Goal: Transaction & Acquisition: Book appointment/travel/reservation

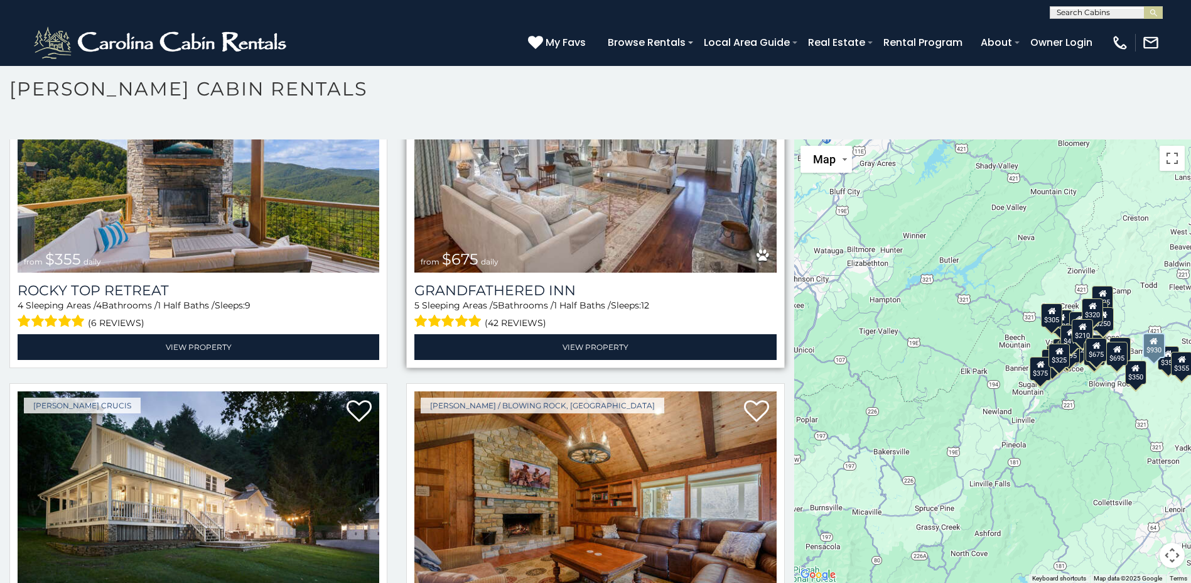
scroll to position [754, 0]
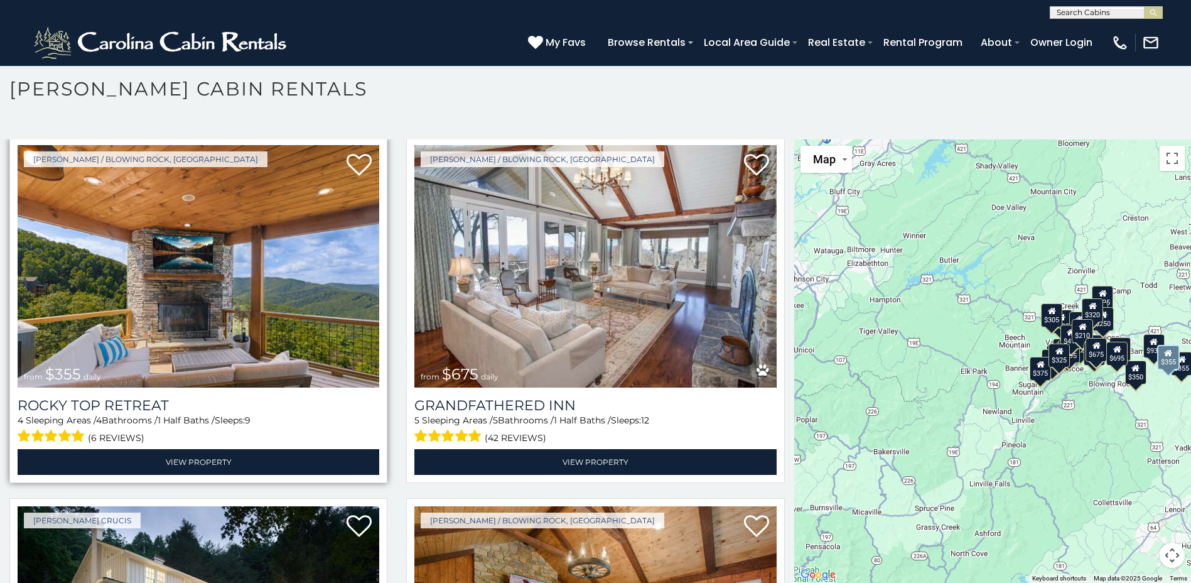
click at [171, 270] on img at bounding box center [199, 266] width 362 height 242
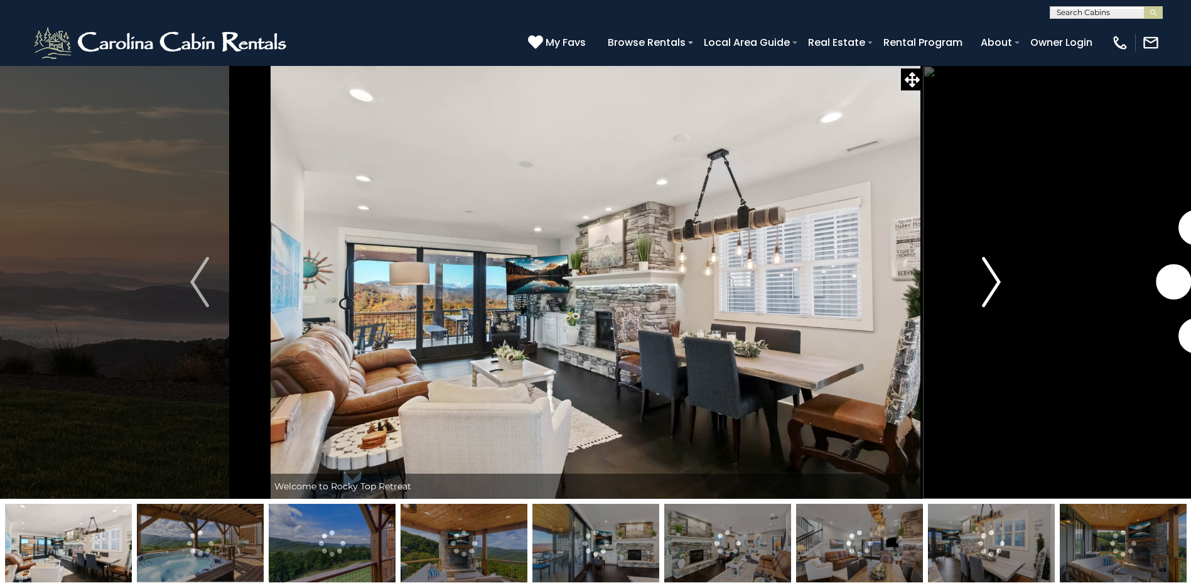
click at [997, 279] on img "Next" at bounding box center [991, 282] width 19 height 50
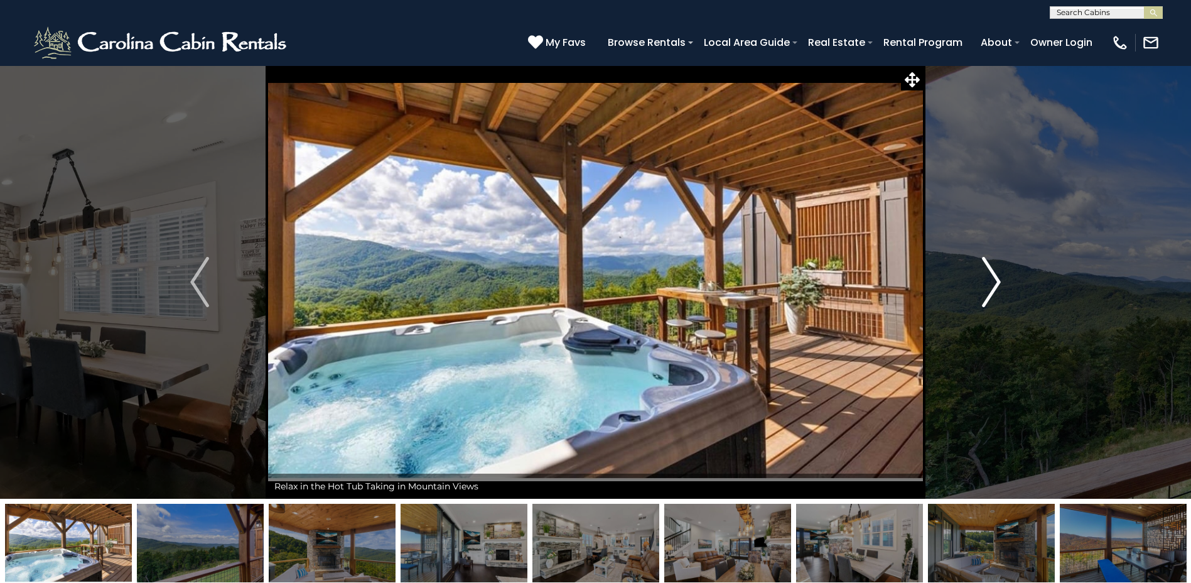
click at [997, 279] on img "Next" at bounding box center [991, 282] width 19 height 50
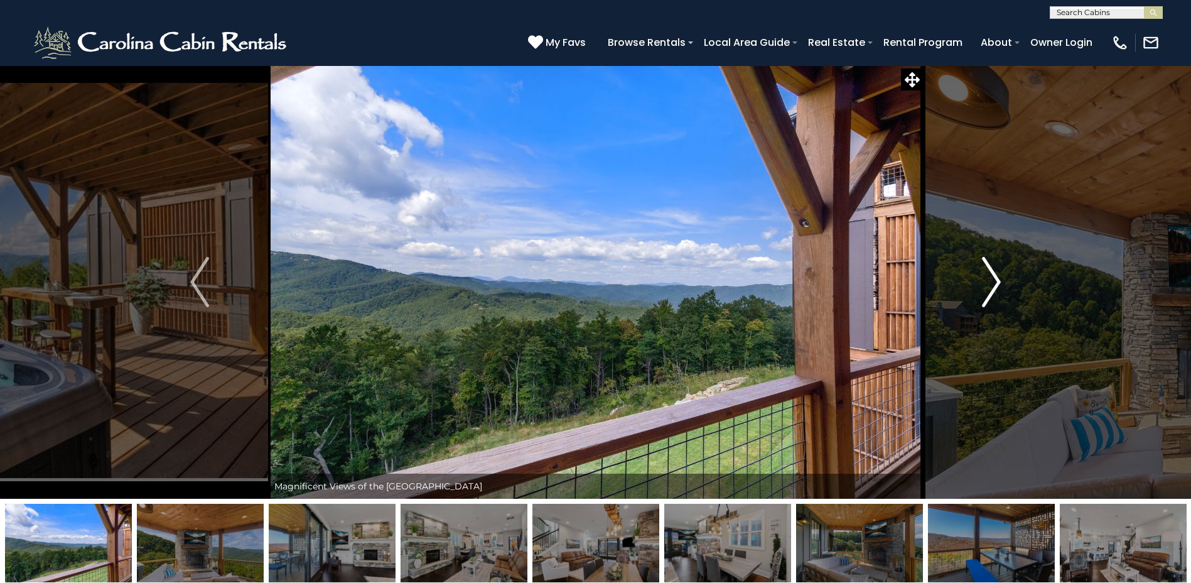
click at [997, 279] on img "Next" at bounding box center [991, 282] width 19 height 50
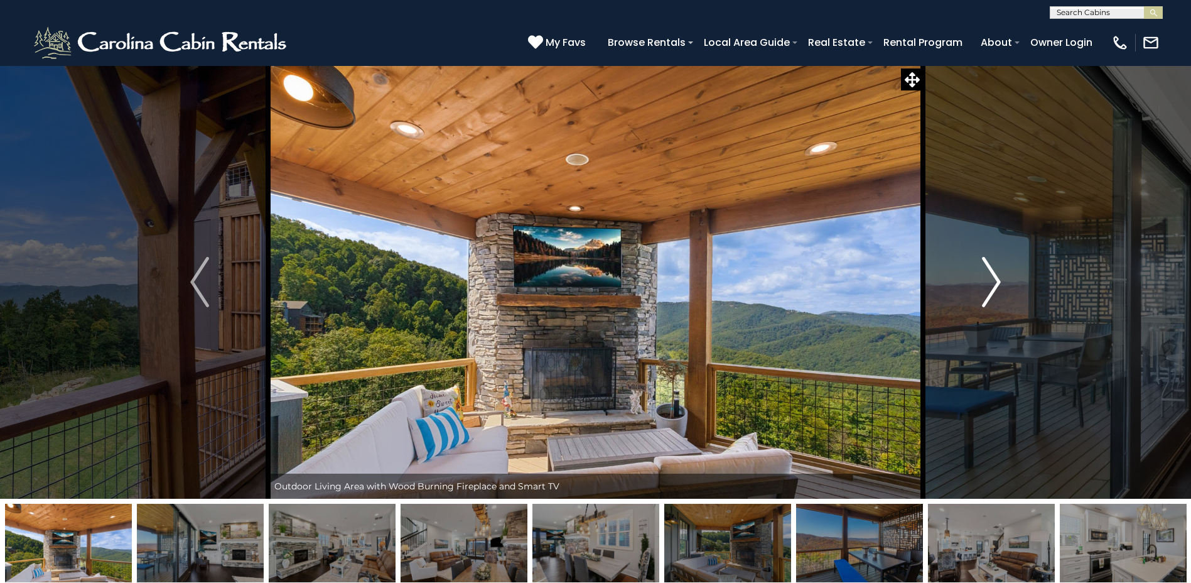
click at [997, 279] on img "Next" at bounding box center [991, 282] width 19 height 50
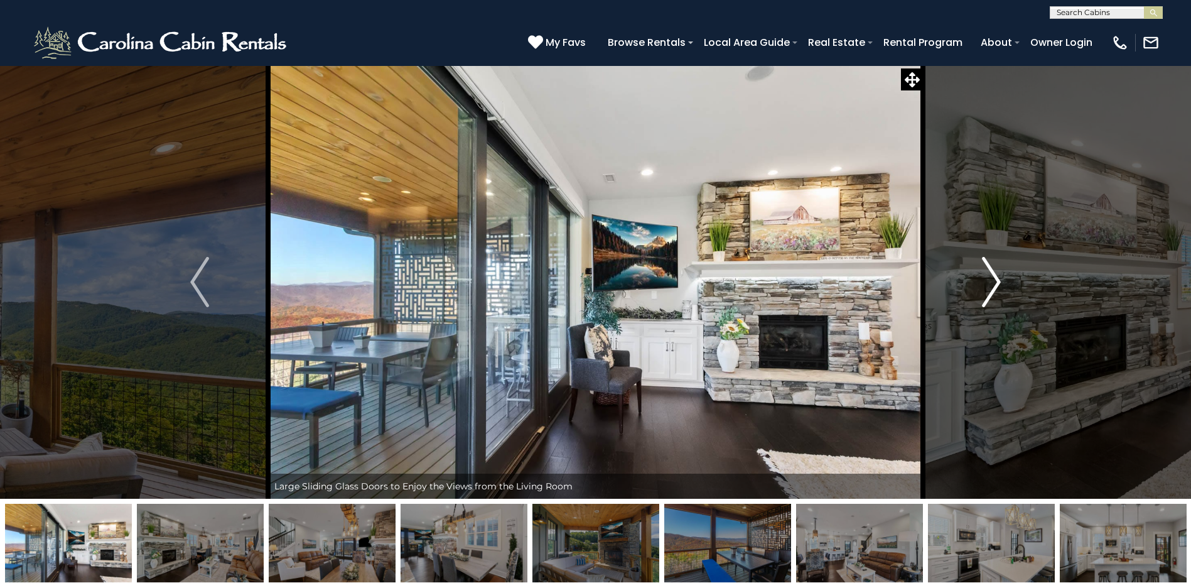
click at [997, 279] on img "Next" at bounding box center [991, 282] width 19 height 50
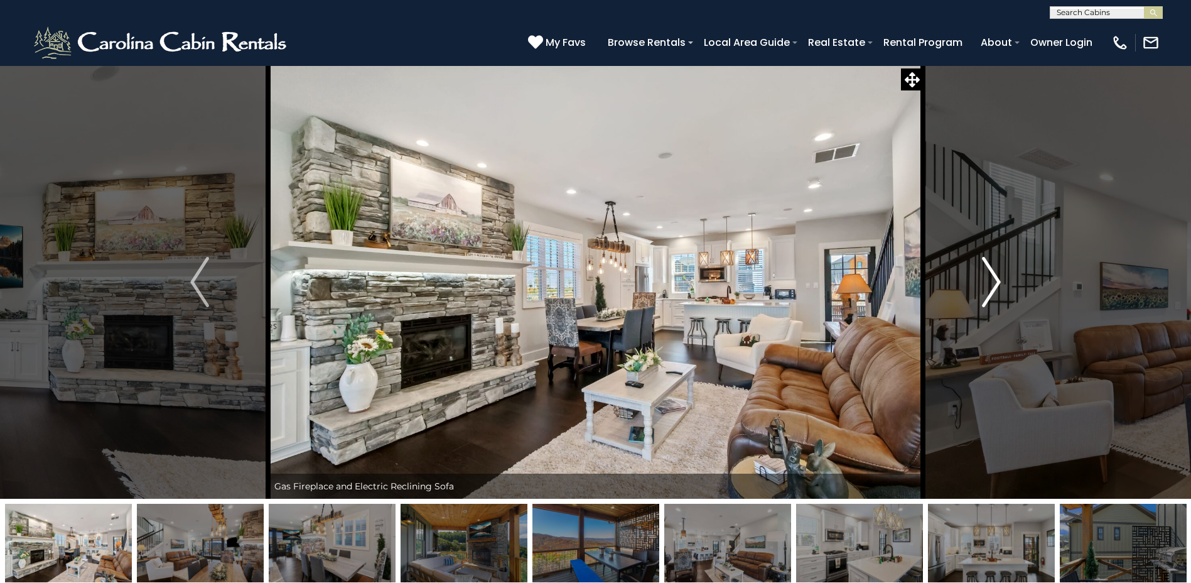
click at [997, 279] on img "Next" at bounding box center [991, 282] width 19 height 50
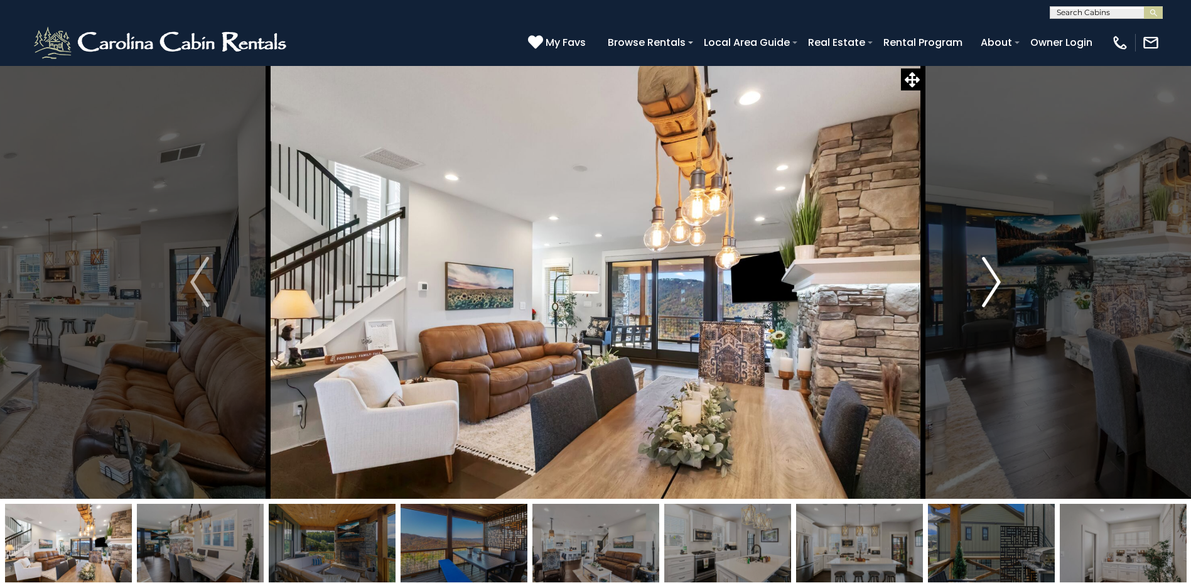
click at [997, 279] on img "Next" at bounding box center [991, 282] width 19 height 50
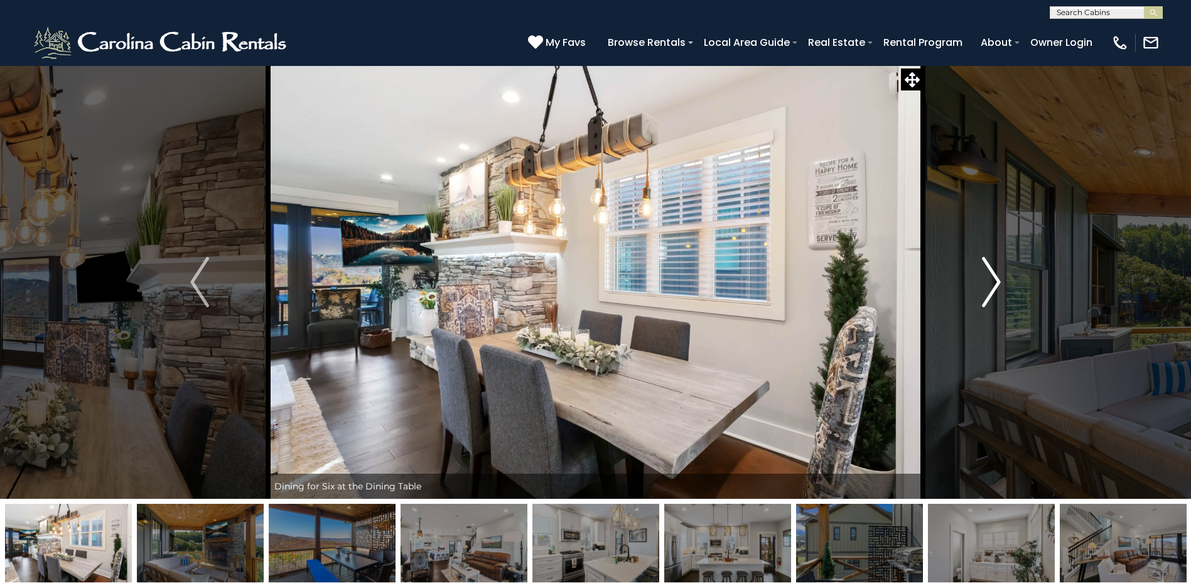
click at [997, 279] on img "Next" at bounding box center [991, 282] width 19 height 50
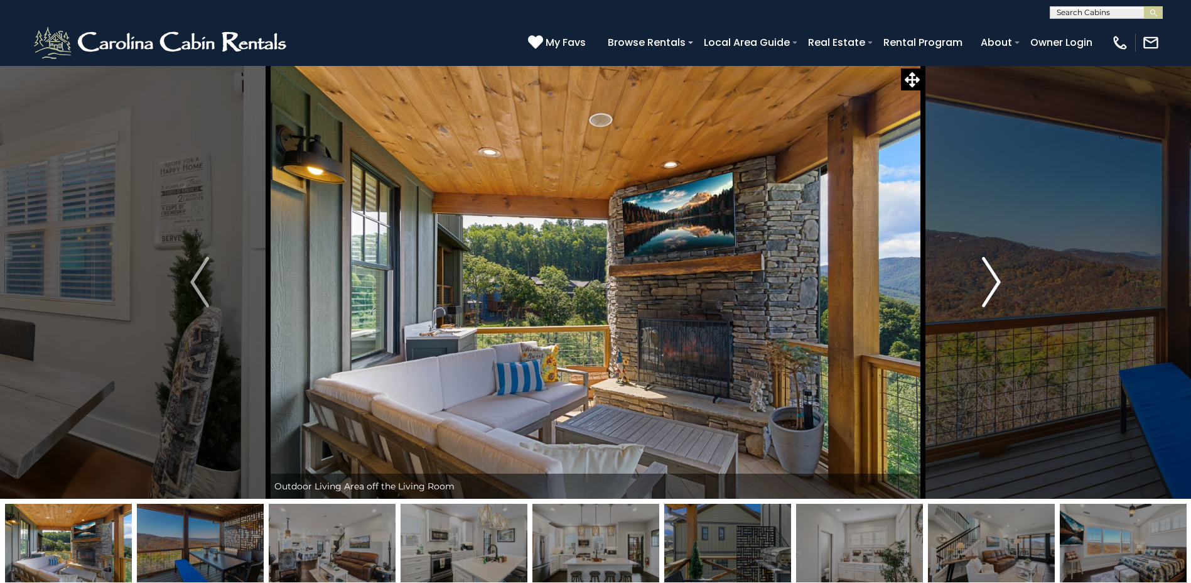
click at [997, 279] on img "Next" at bounding box center [991, 282] width 19 height 50
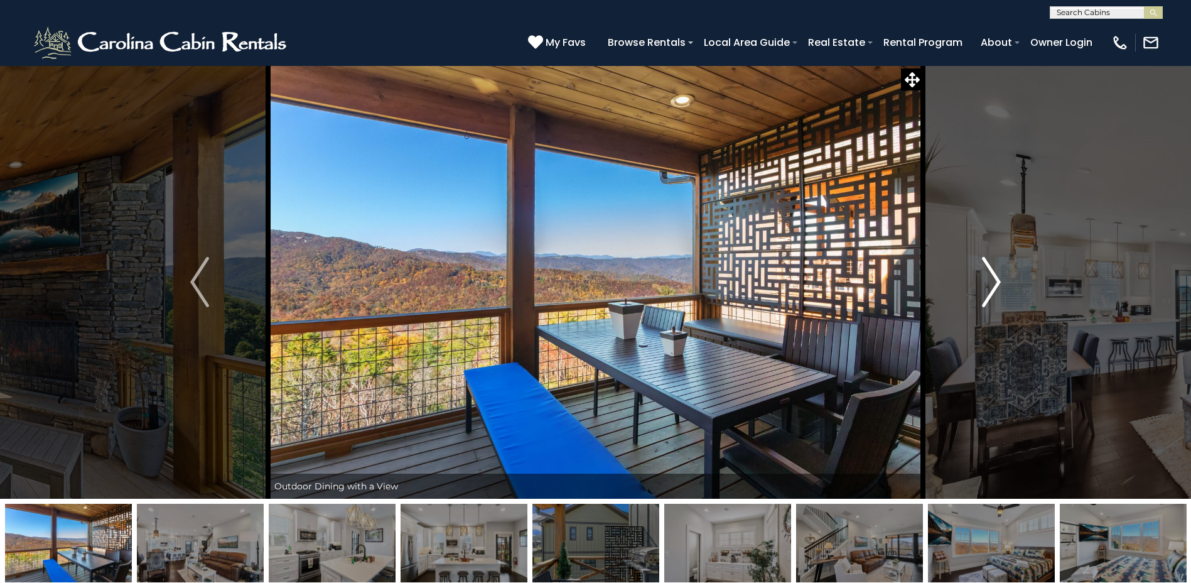
click at [997, 279] on img "Next" at bounding box center [991, 282] width 19 height 50
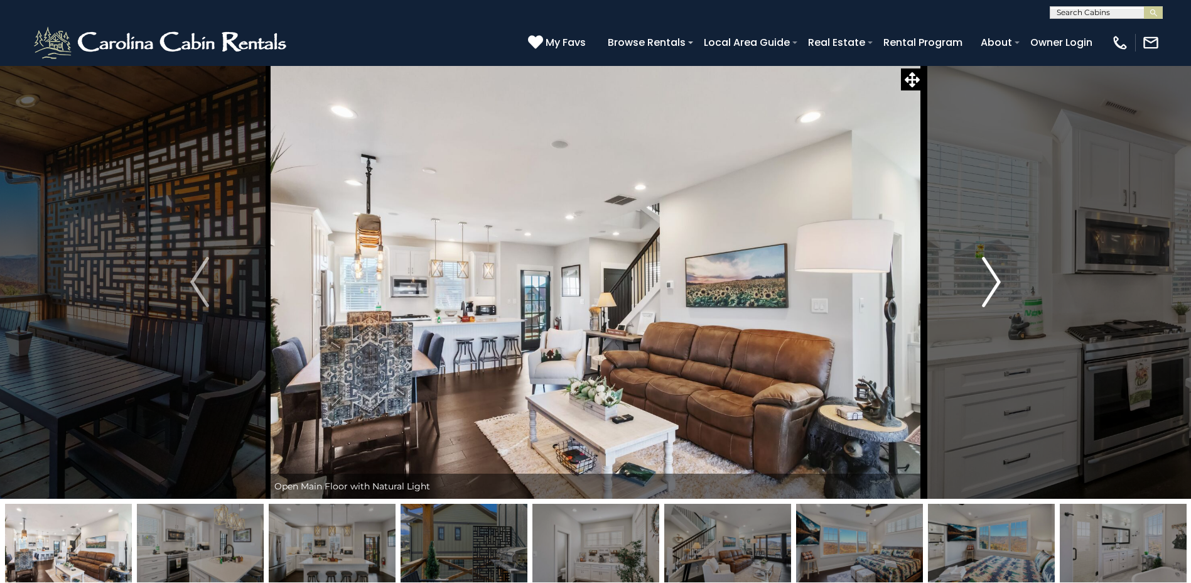
click at [997, 279] on img "Next" at bounding box center [991, 282] width 19 height 50
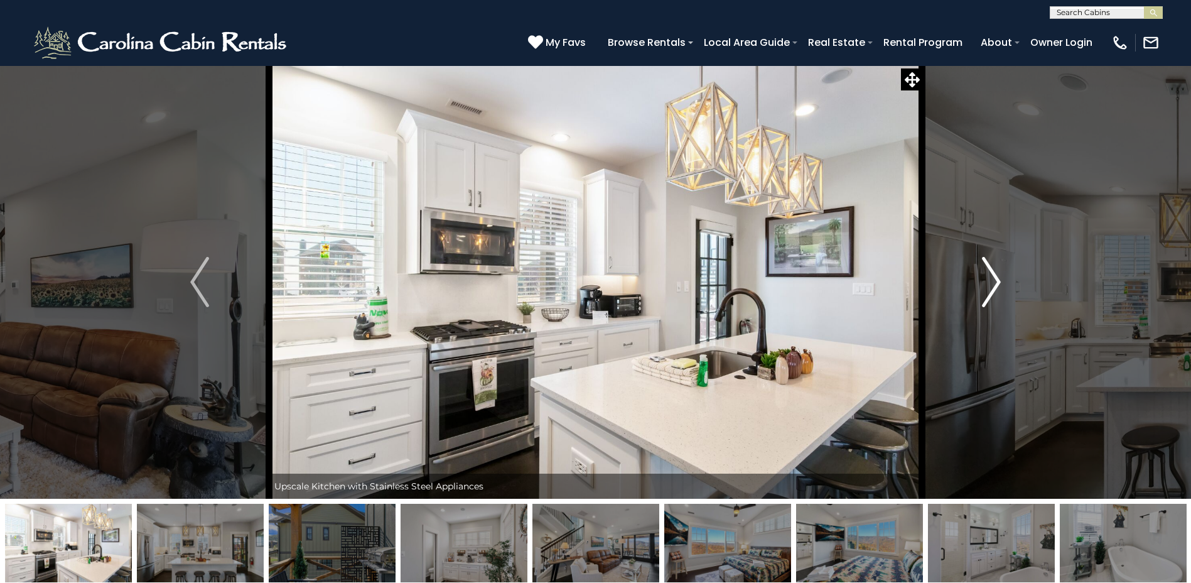
click at [997, 279] on img "Next" at bounding box center [991, 282] width 19 height 50
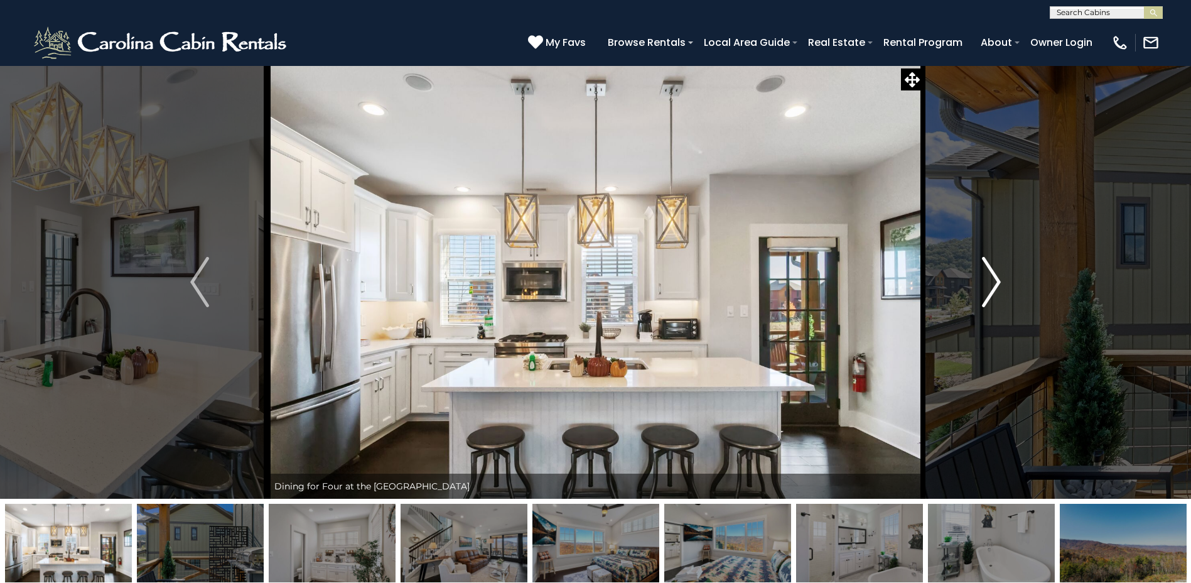
click at [997, 279] on img "Next" at bounding box center [991, 282] width 19 height 50
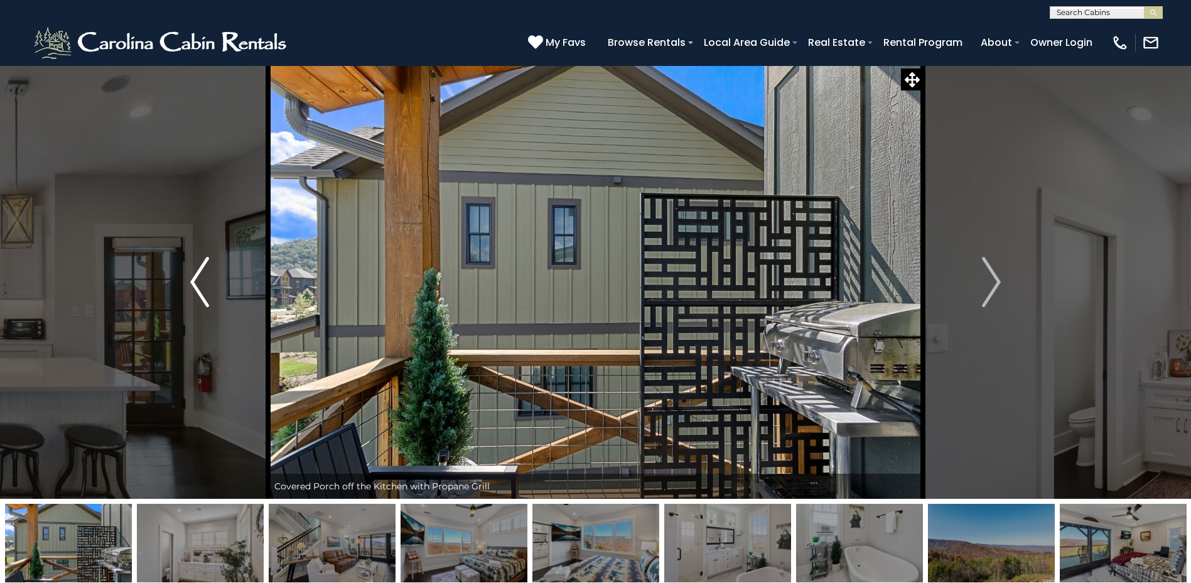
click at [191, 280] on img "Previous" at bounding box center [199, 282] width 19 height 50
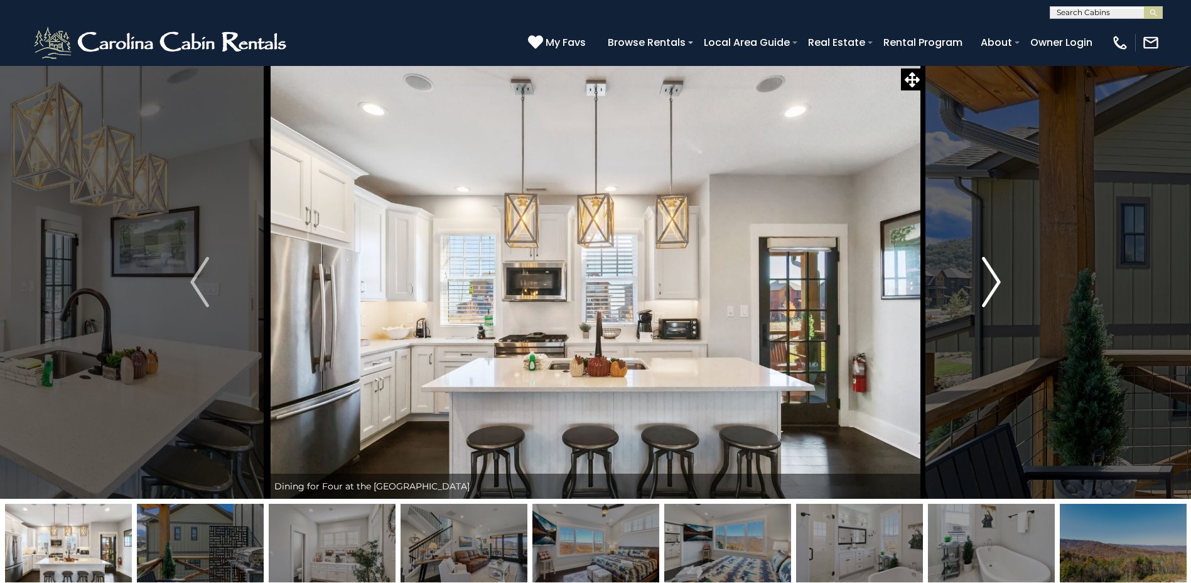
click at [997, 278] on img "Next" at bounding box center [991, 282] width 19 height 50
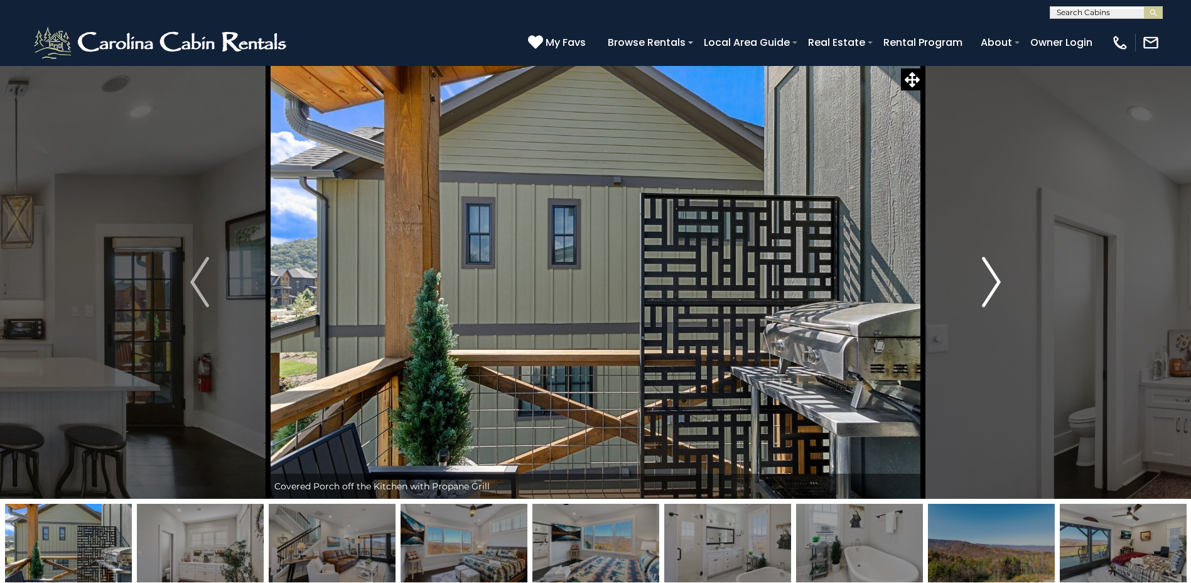
click at [997, 278] on img "Next" at bounding box center [991, 282] width 19 height 50
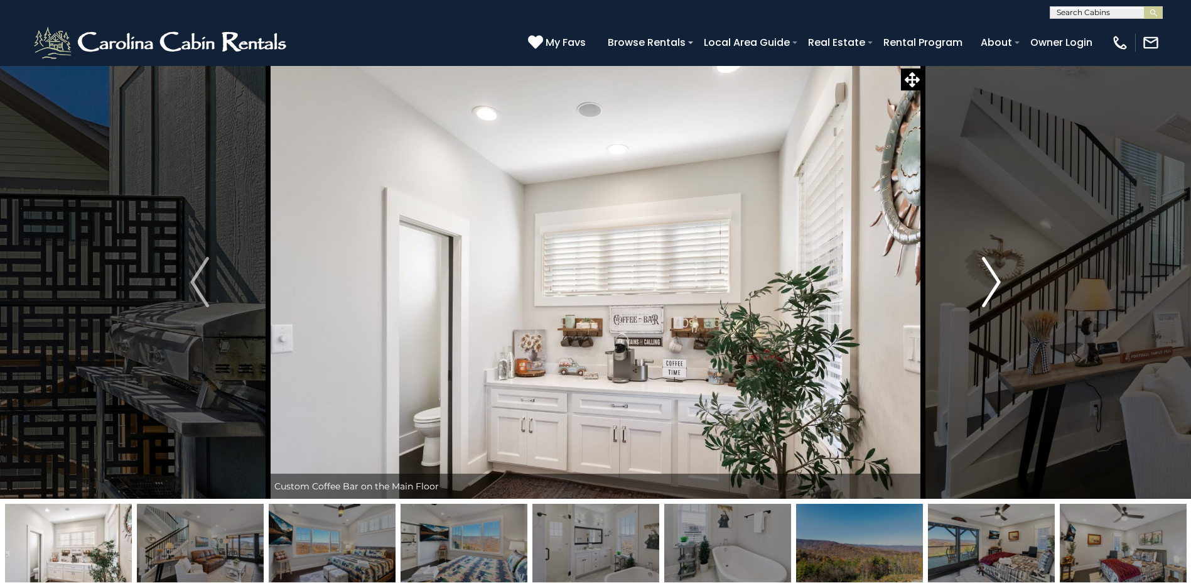
click at [997, 278] on img "Next" at bounding box center [991, 282] width 19 height 50
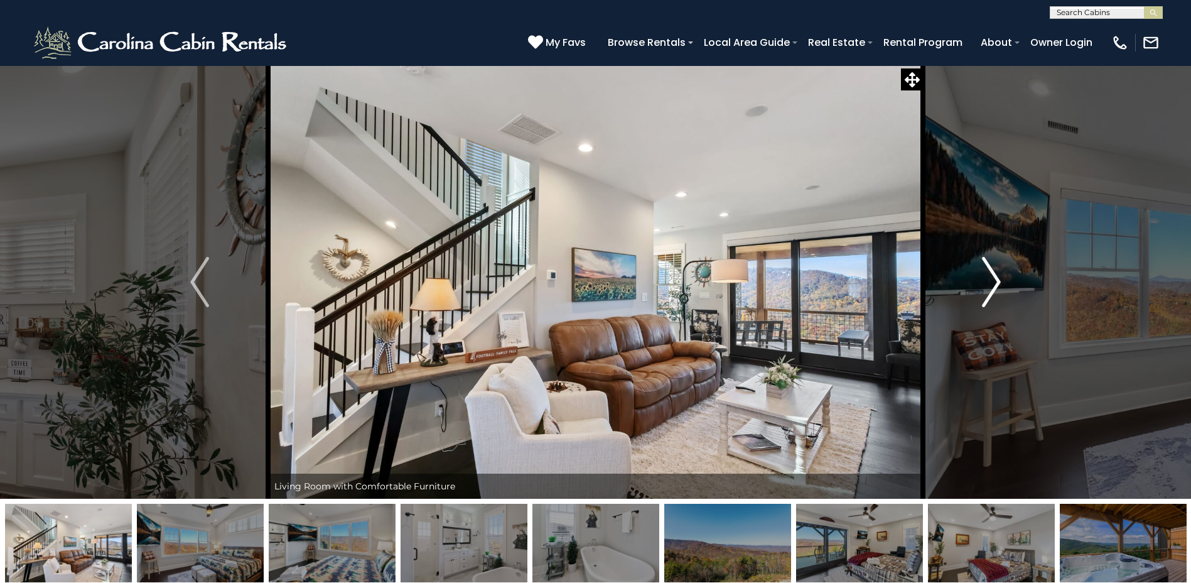
click at [997, 278] on img "Next" at bounding box center [991, 282] width 19 height 50
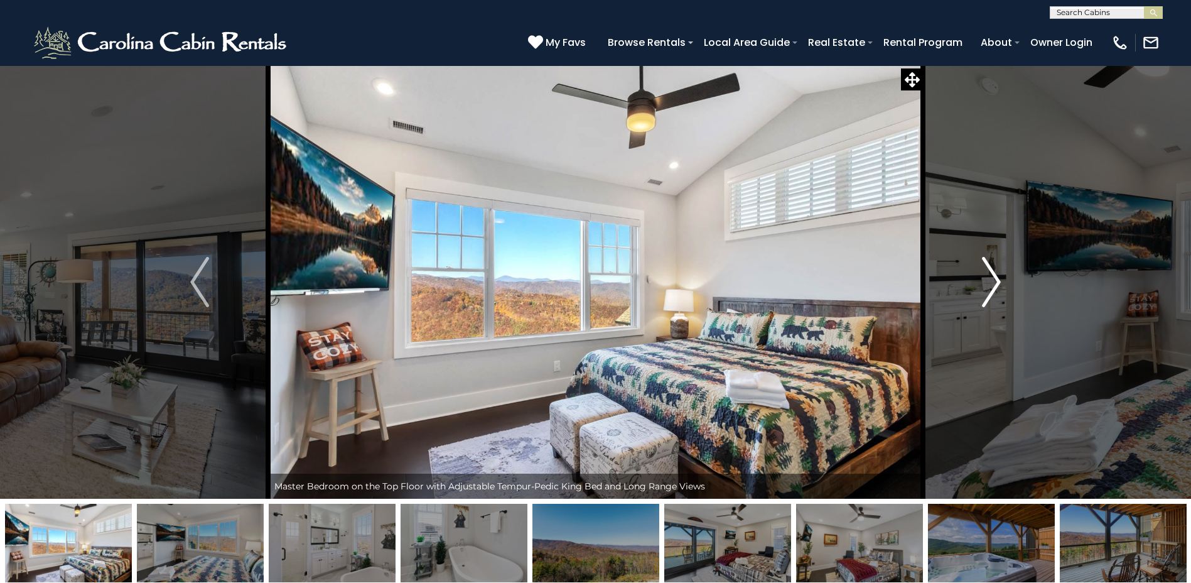
click at [997, 278] on img "Next" at bounding box center [991, 282] width 19 height 50
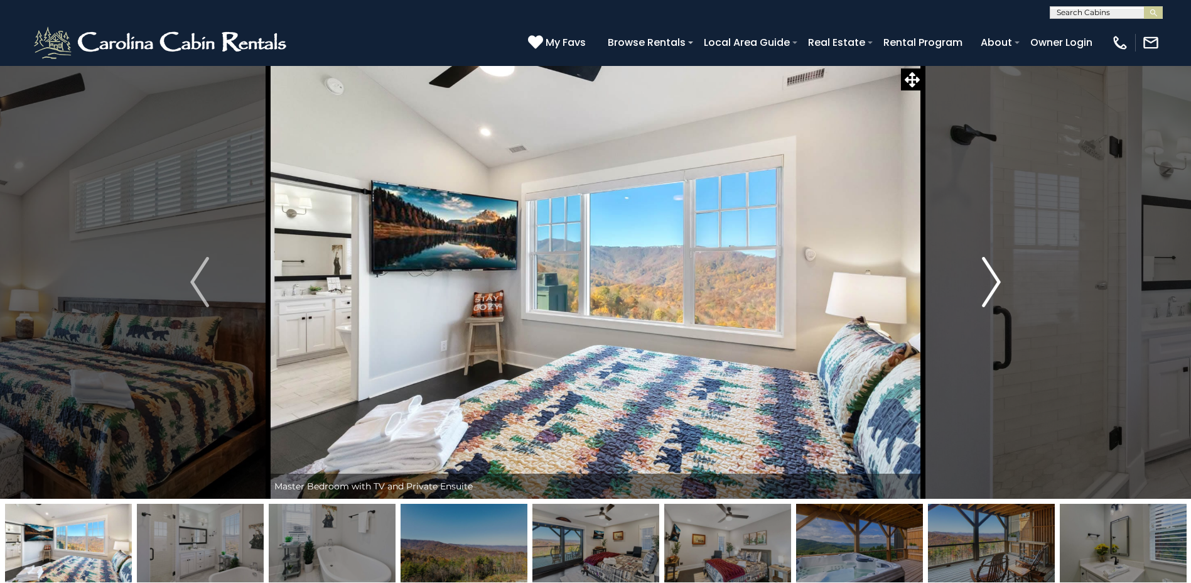
click at [997, 278] on img "Next" at bounding box center [991, 282] width 19 height 50
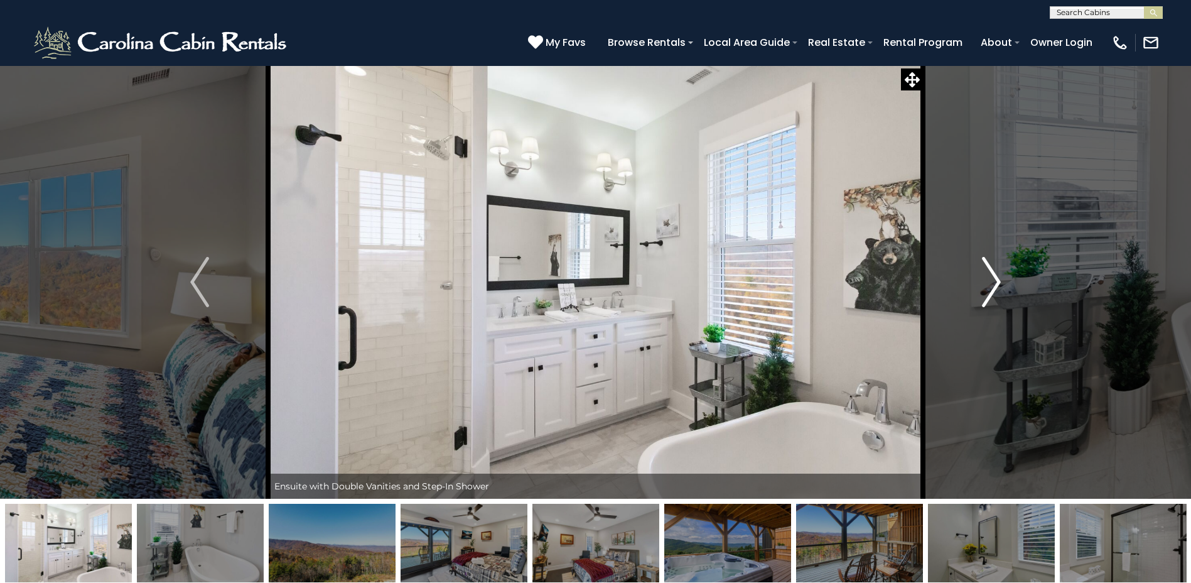
click at [997, 278] on img "Next" at bounding box center [991, 282] width 19 height 50
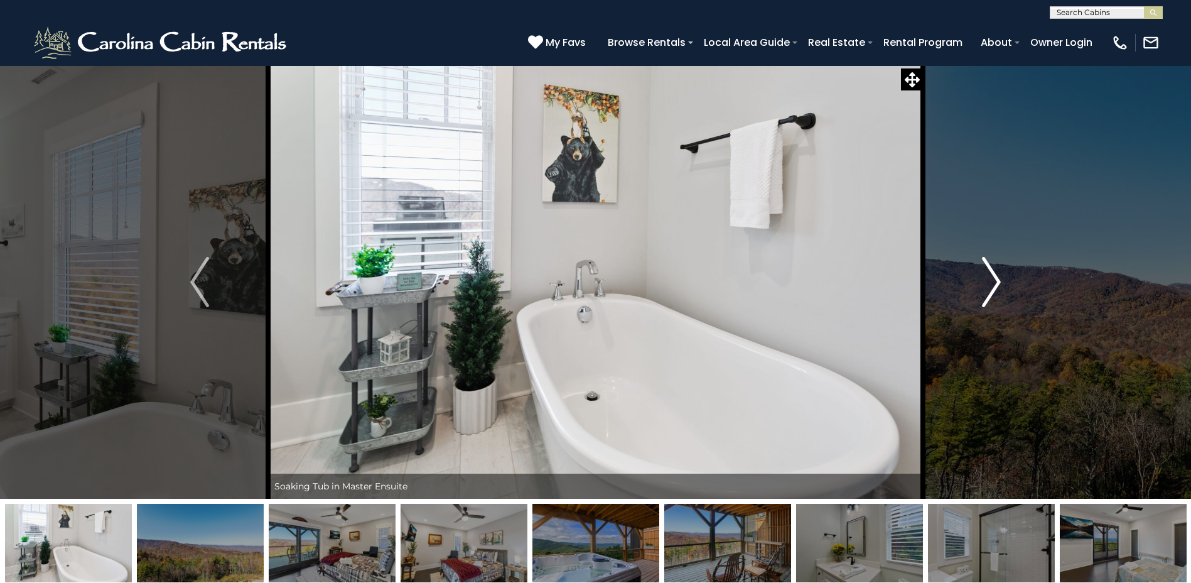
click at [997, 278] on img "Next" at bounding box center [991, 282] width 19 height 50
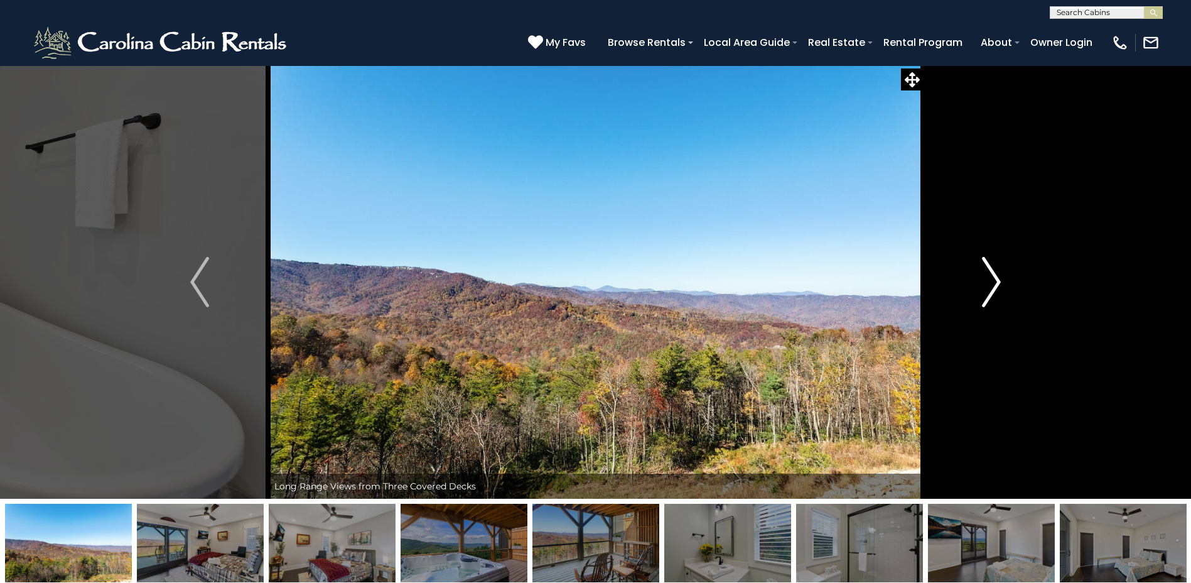
click at [997, 278] on img "Next" at bounding box center [991, 282] width 19 height 50
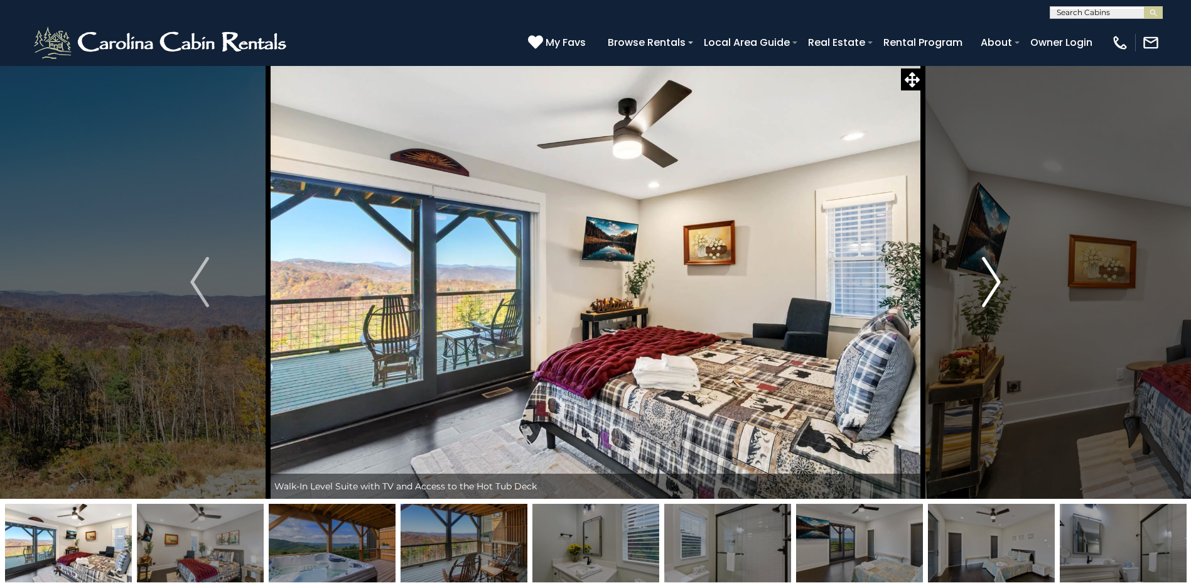
click at [997, 278] on img "Next" at bounding box center [991, 282] width 19 height 50
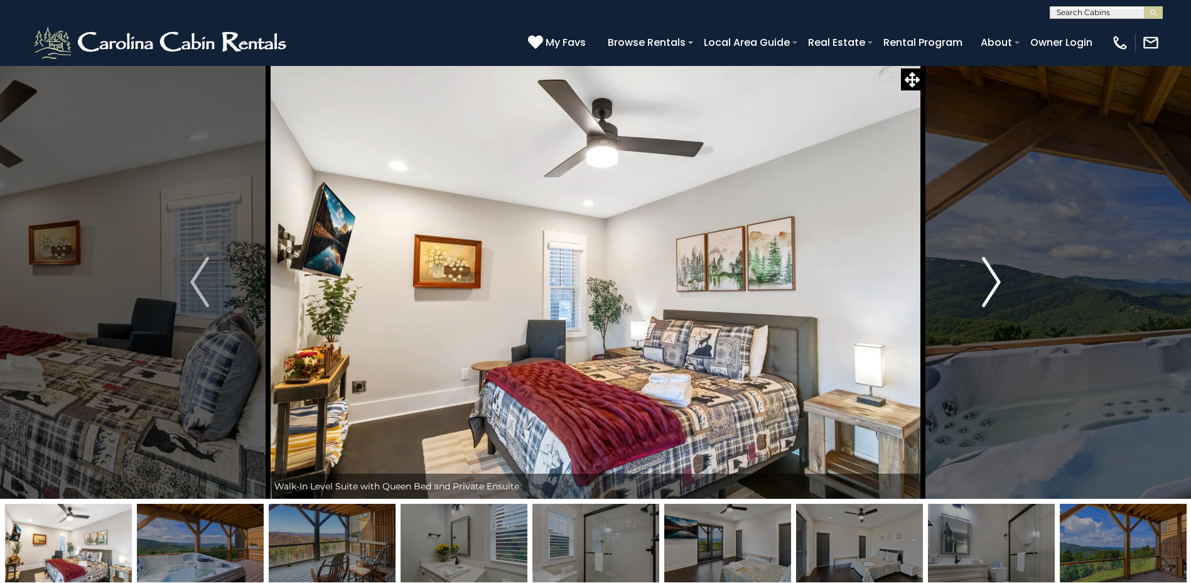
click at [997, 278] on img "Next" at bounding box center [991, 282] width 19 height 50
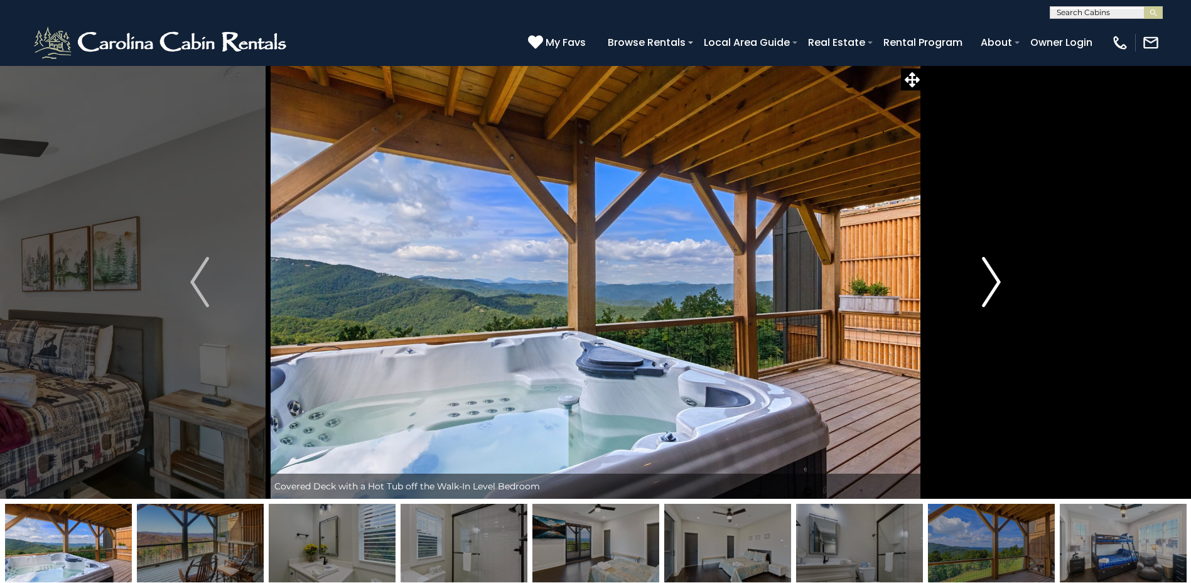
click at [997, 278] on img "Next" at bounding box center [991, 282] width 19 height 50
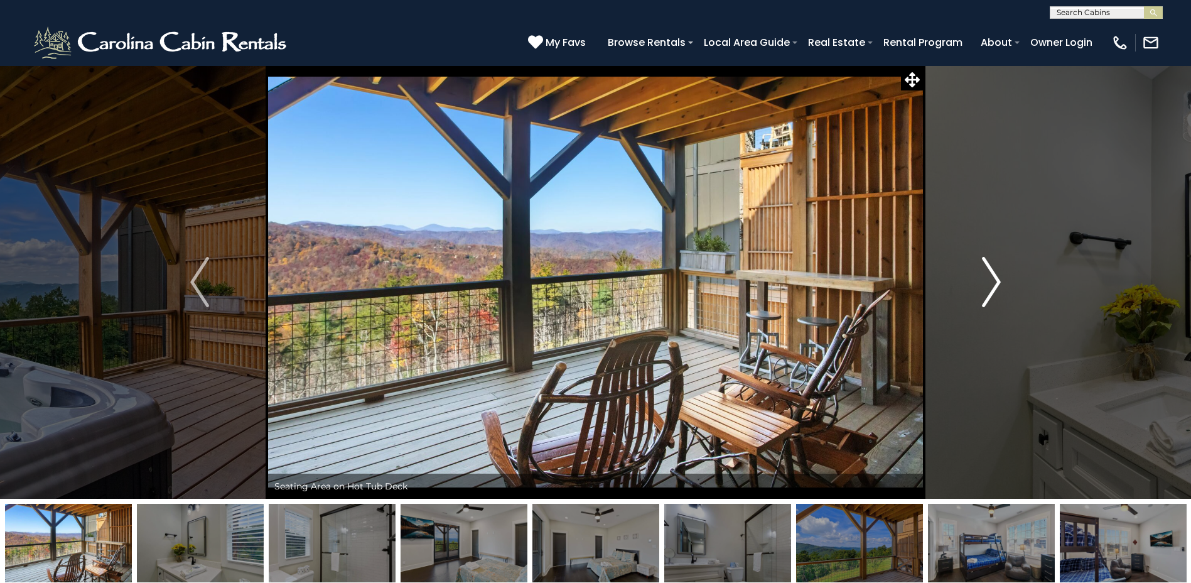
click at [997, 278] on img "Next" at bounding box center [991, 282] width 19 height 50
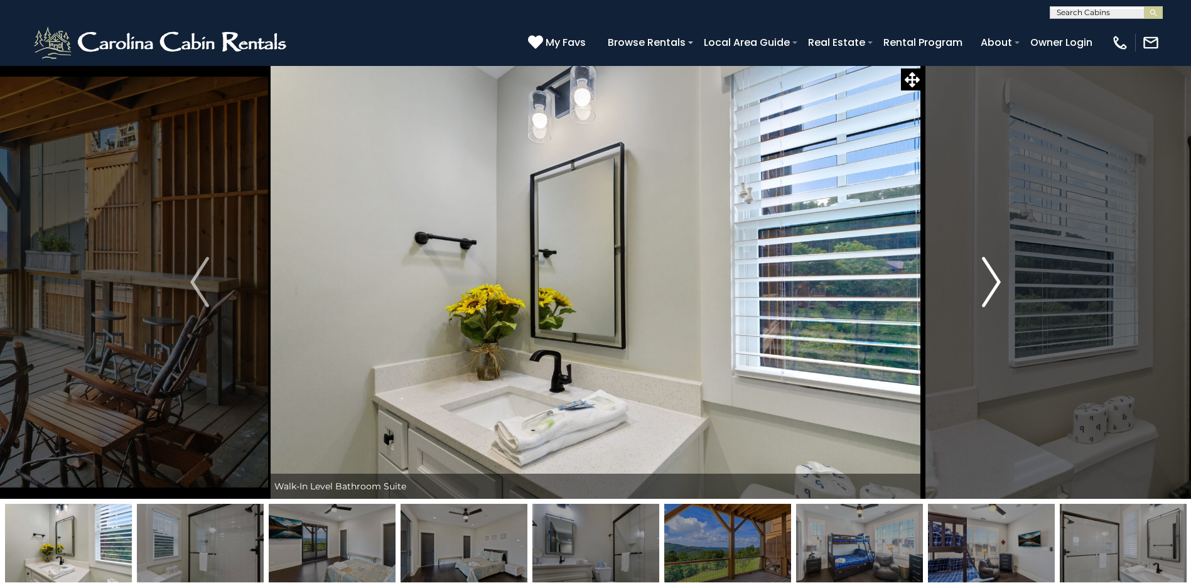
click at [997, 278] on img "Next" at bounding box center [991, 282] width 19 height 50
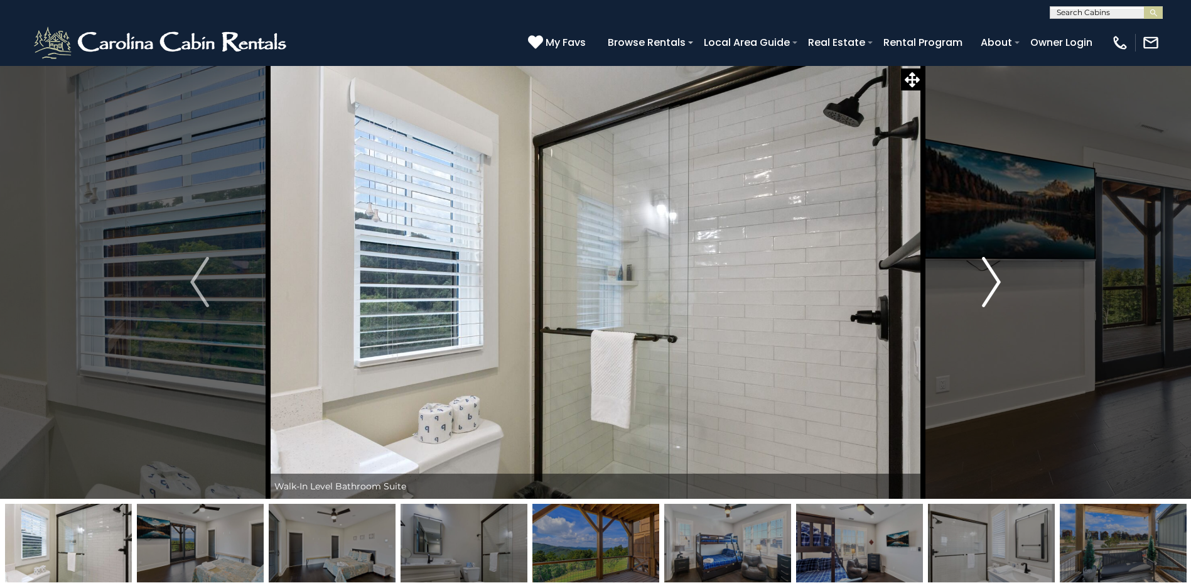
click at [997, 278] on img "Next" at bounding box center [991, 282] width 19 height 50
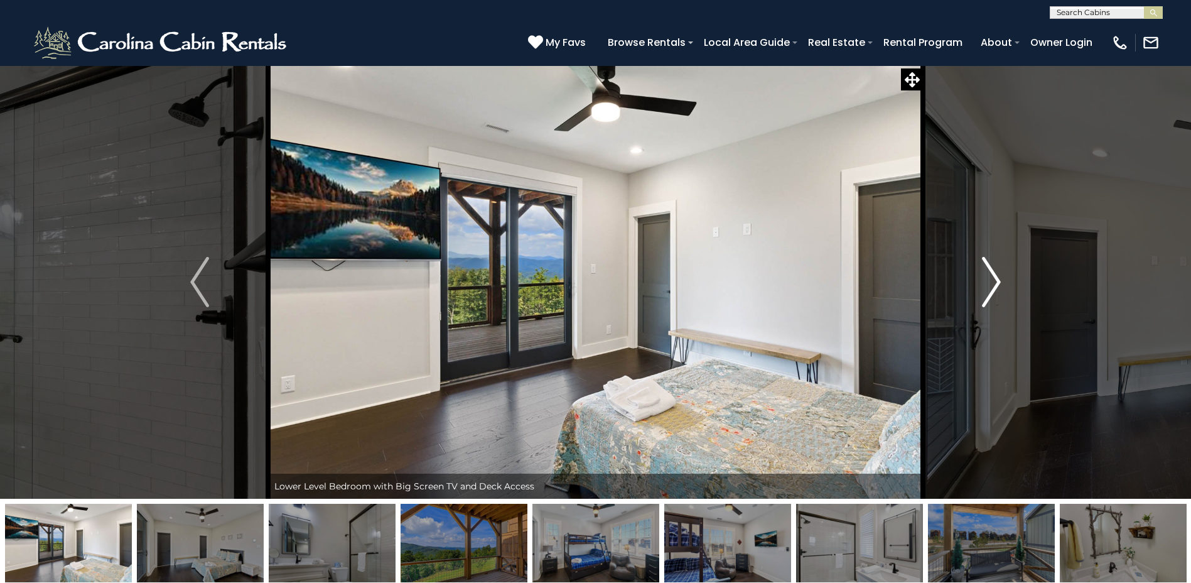
click at [997, 278] on img "Next" at bounding box center [991, 282] width 19 height 50
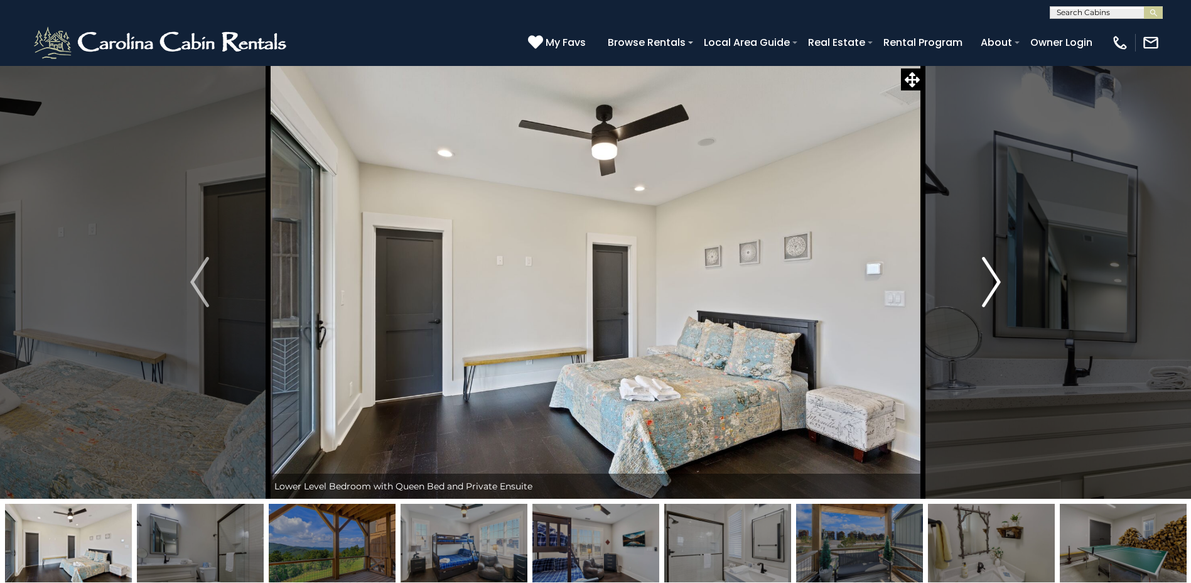
click at [997, 278] on img "Next" at bounding box center [991, 282] width 19 height 50
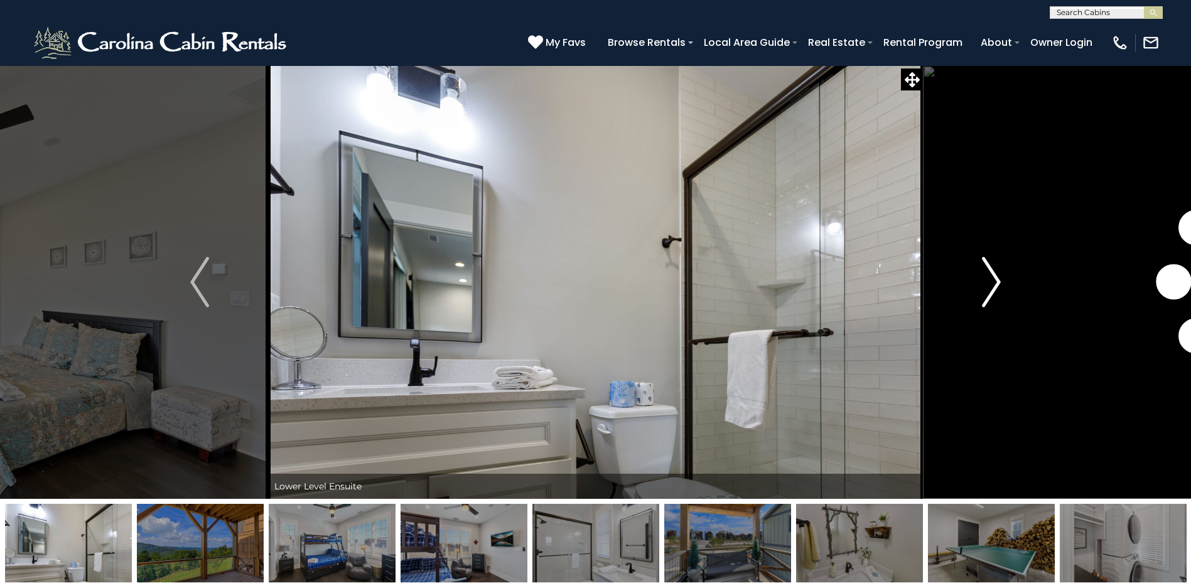
click at [997, 278] on img "Next" at bounding box center [991, 282] width 19 height 50
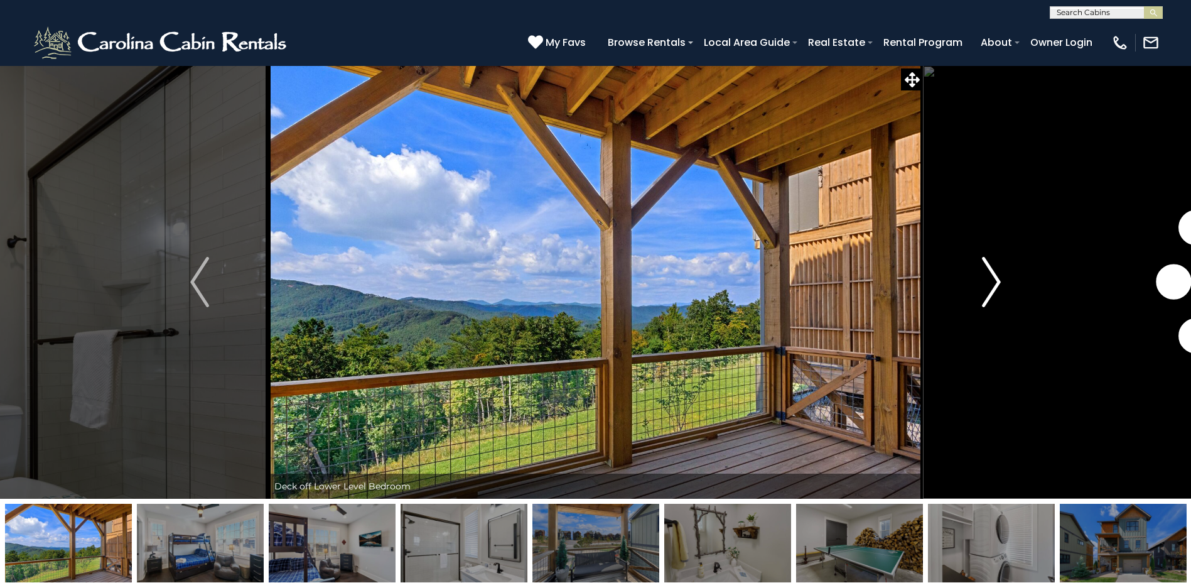
click at [997, 278] on img "Next" at bounding box center [991, 282] width 19 height 50
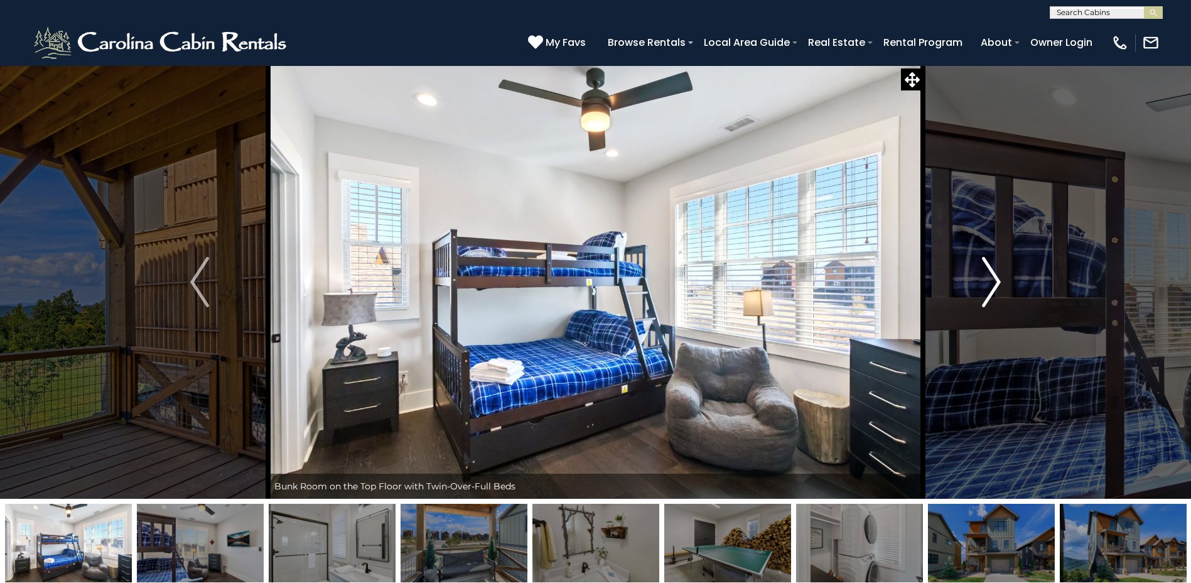
click at [997, 278] on img "Next" at bounding box center [991, 282] width 19 height 50
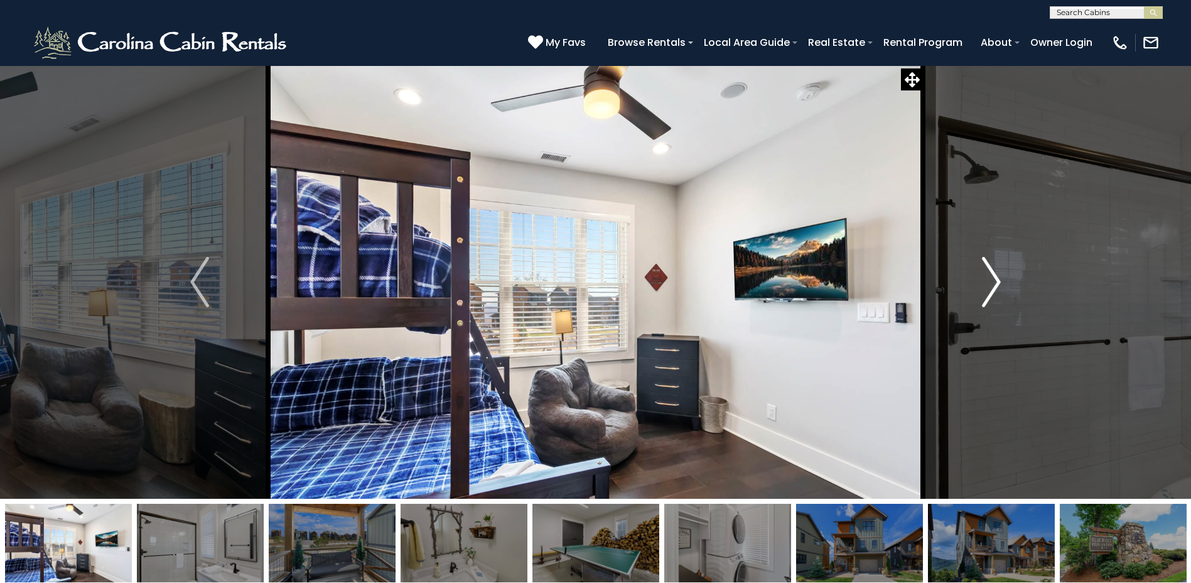
click at [996, 279] on img "Next" at bounding box center [991, 282] width 19 height 50
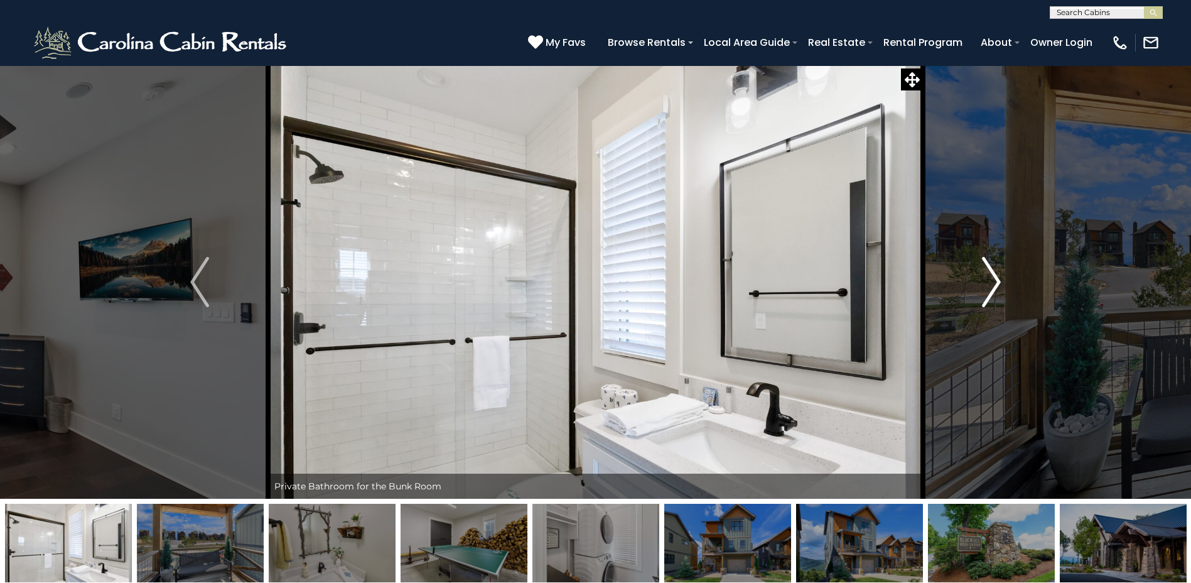
click at [996, 279] on img "Next" at bounding box center [991, 282] width 19 height 50
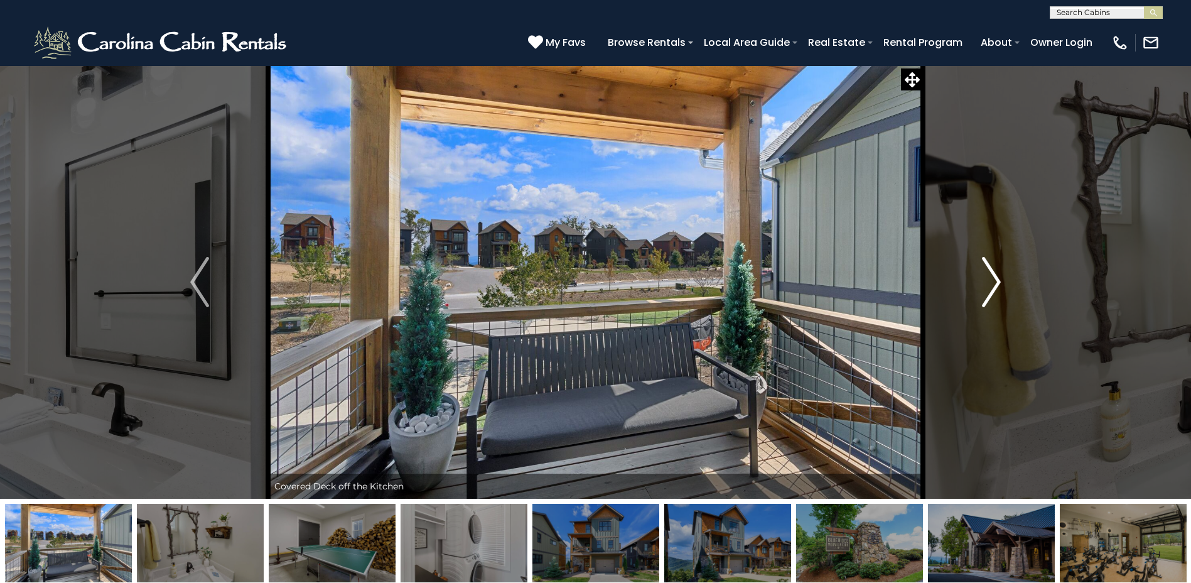
click at [996, 279] on img "Next" at bounding box center [991, 282] width 19 height 50
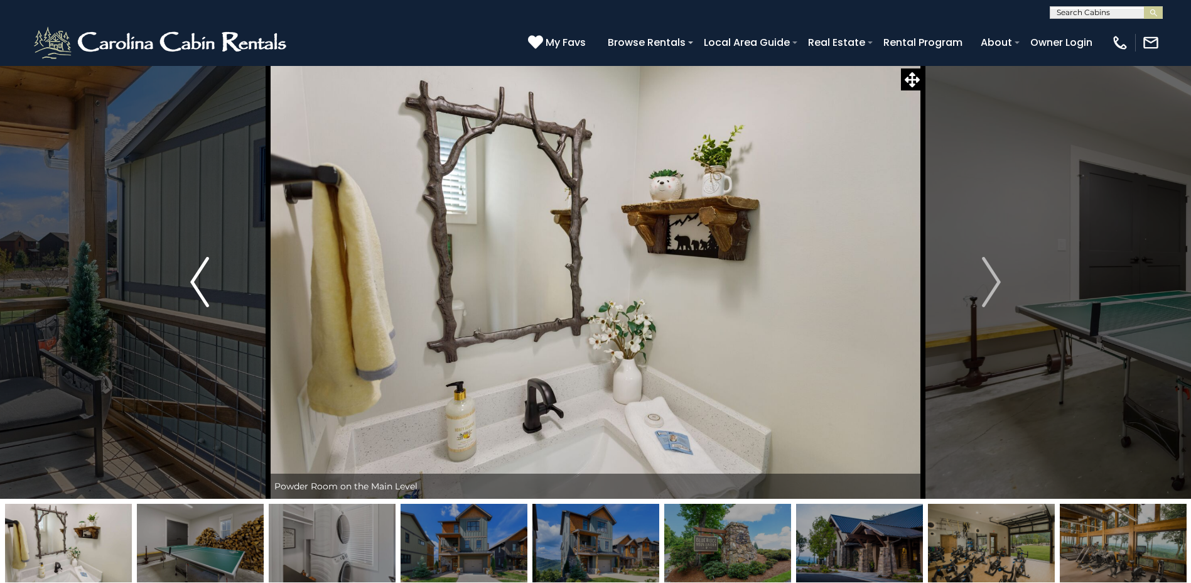
click at [198, 289] on img "Previous" at bounding box center [199, 282] width 19 height 50
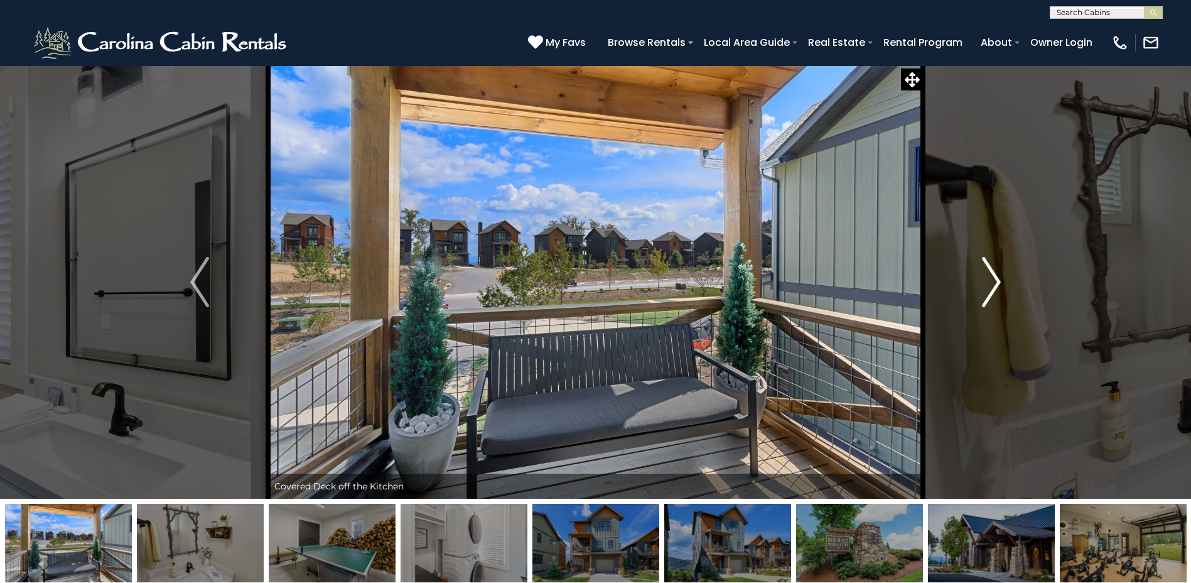
click at [998, 284] on img "Next" at bounding box center [991, 282] width 19 height 50
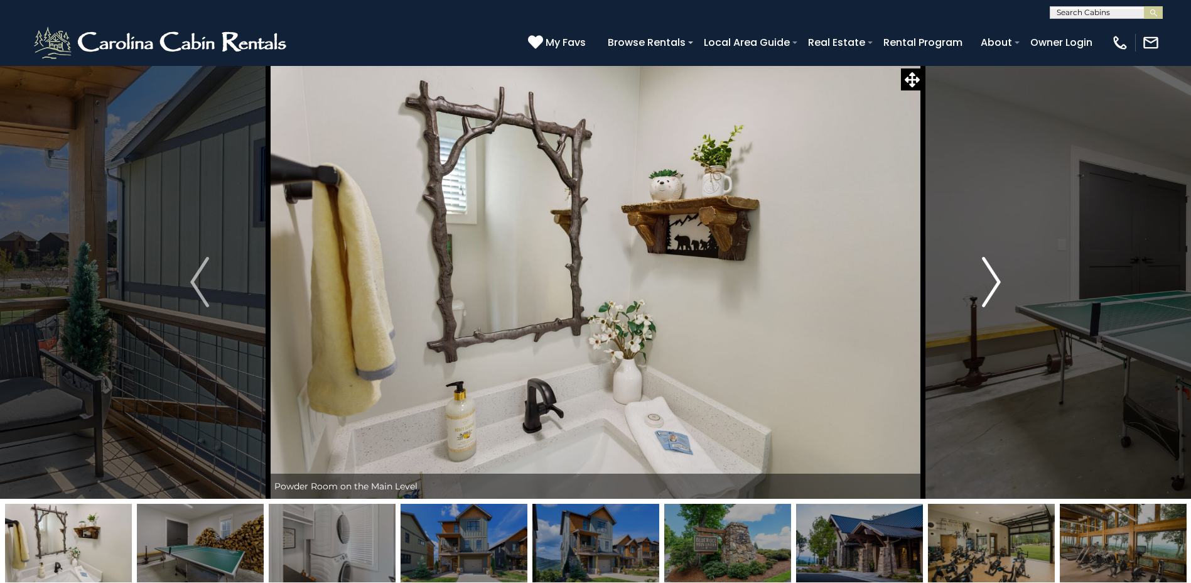
click at [998, 284] on img "Next" at bounding box center [991, 282] width 19 height 50
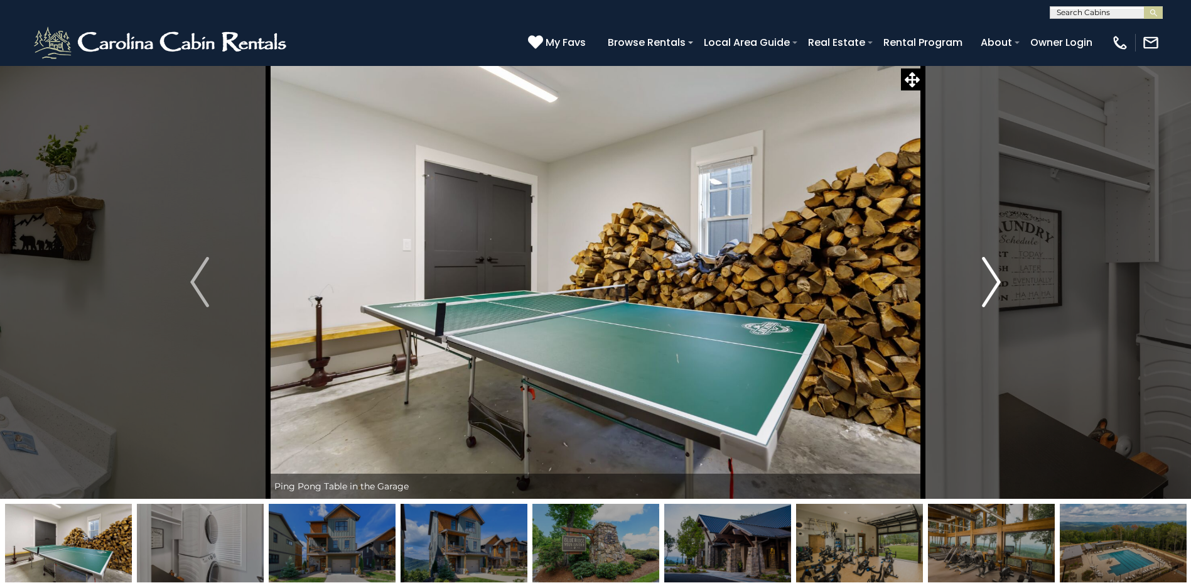
click at [998, 285] on img "Next" at bounding box center [991, 282] width 19 height 50
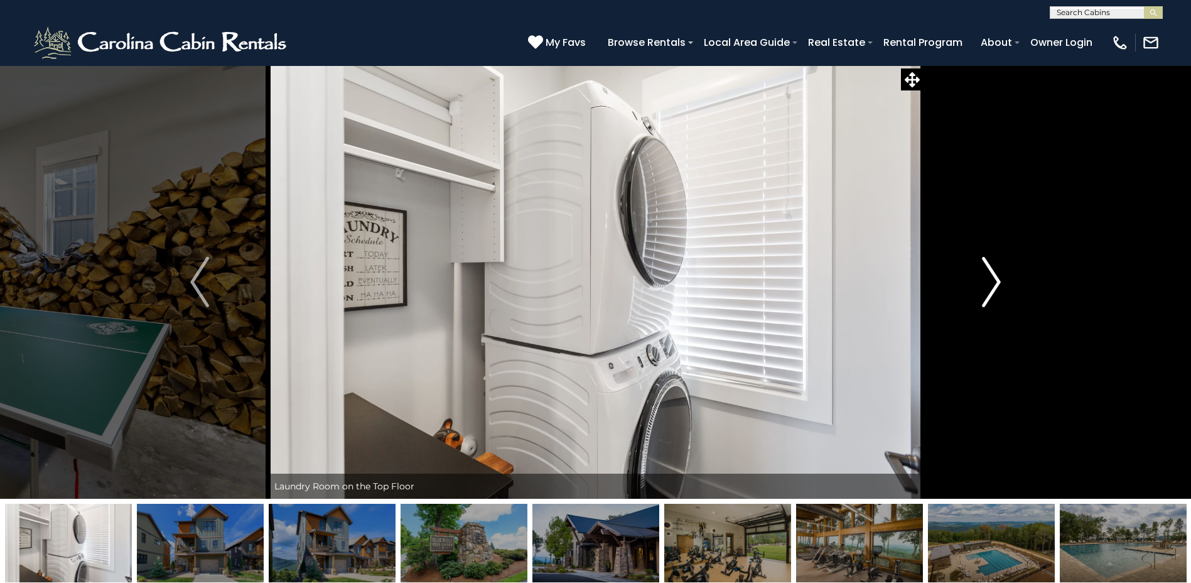
click at [998, 285] on img "Next" at bounding box center [991, 282] width 19 height 50
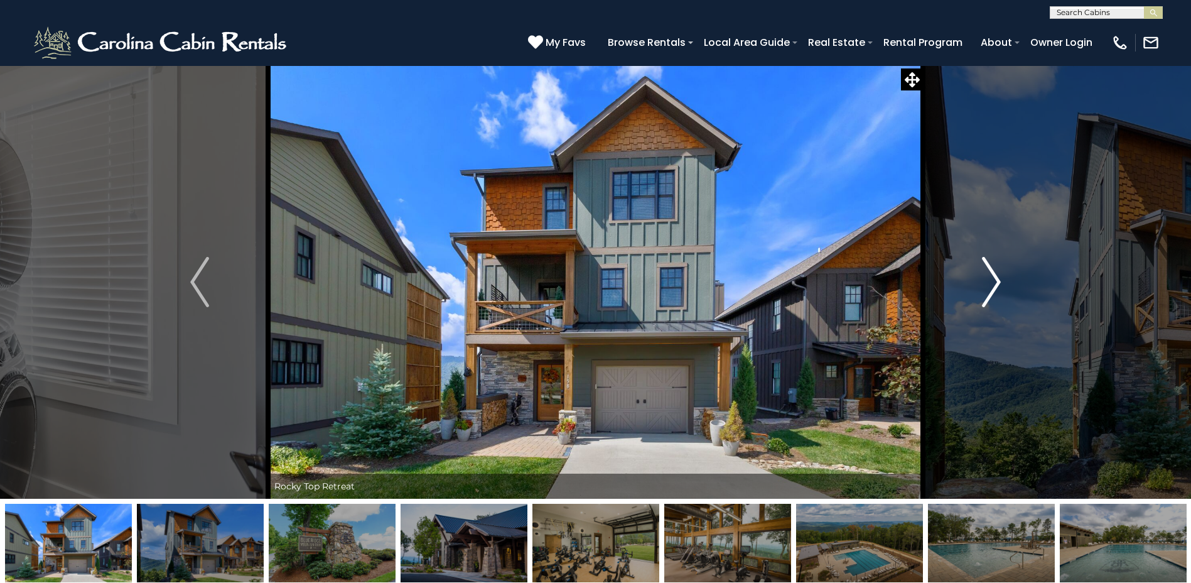
click at [998, 285] on img "Next" at bounding box center [991, 282] width 19 height 50
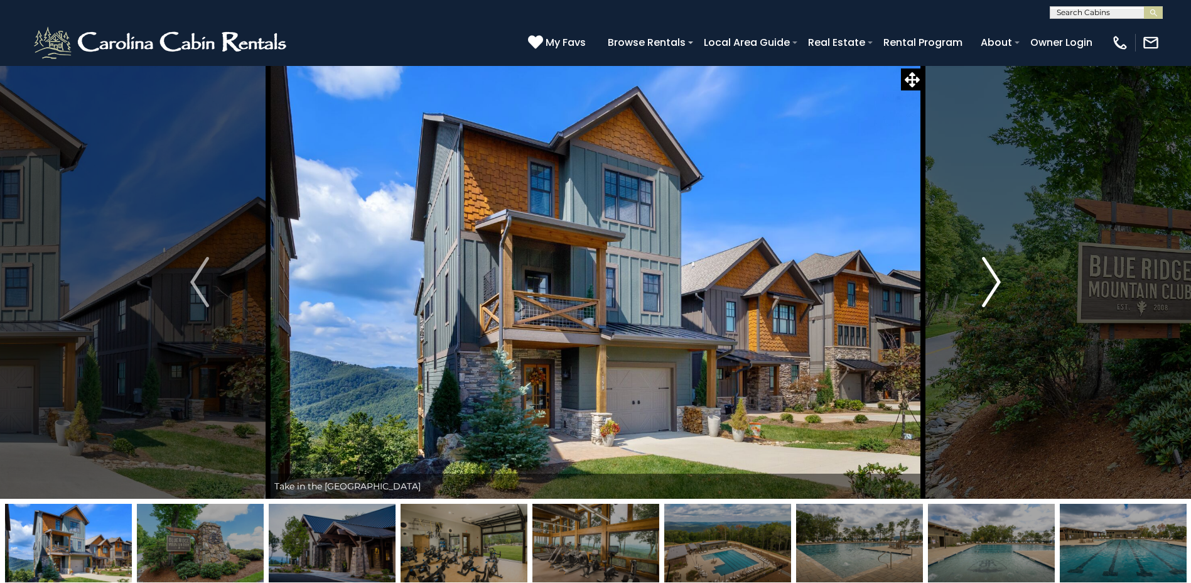
click at [998, 285] on img "Next" at bounding box center [991, 282] width 19 height 50
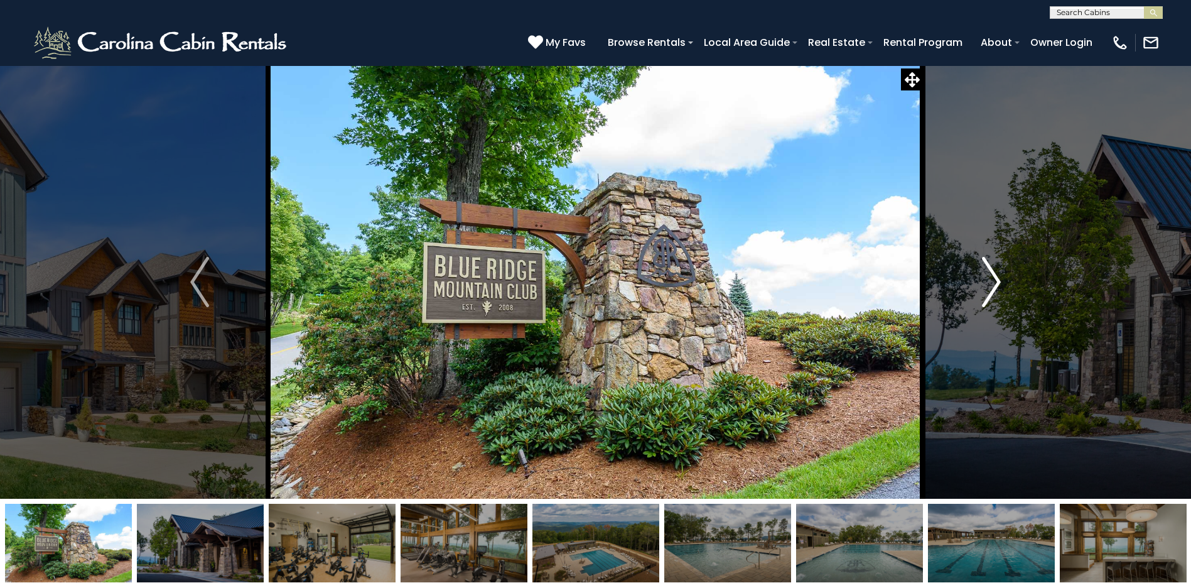
click at [998, 285] on img "Next" at bounding box center [991, 282] width 19 height 50
